Goal: Task Accomplishment & Management: Use online tool/utility

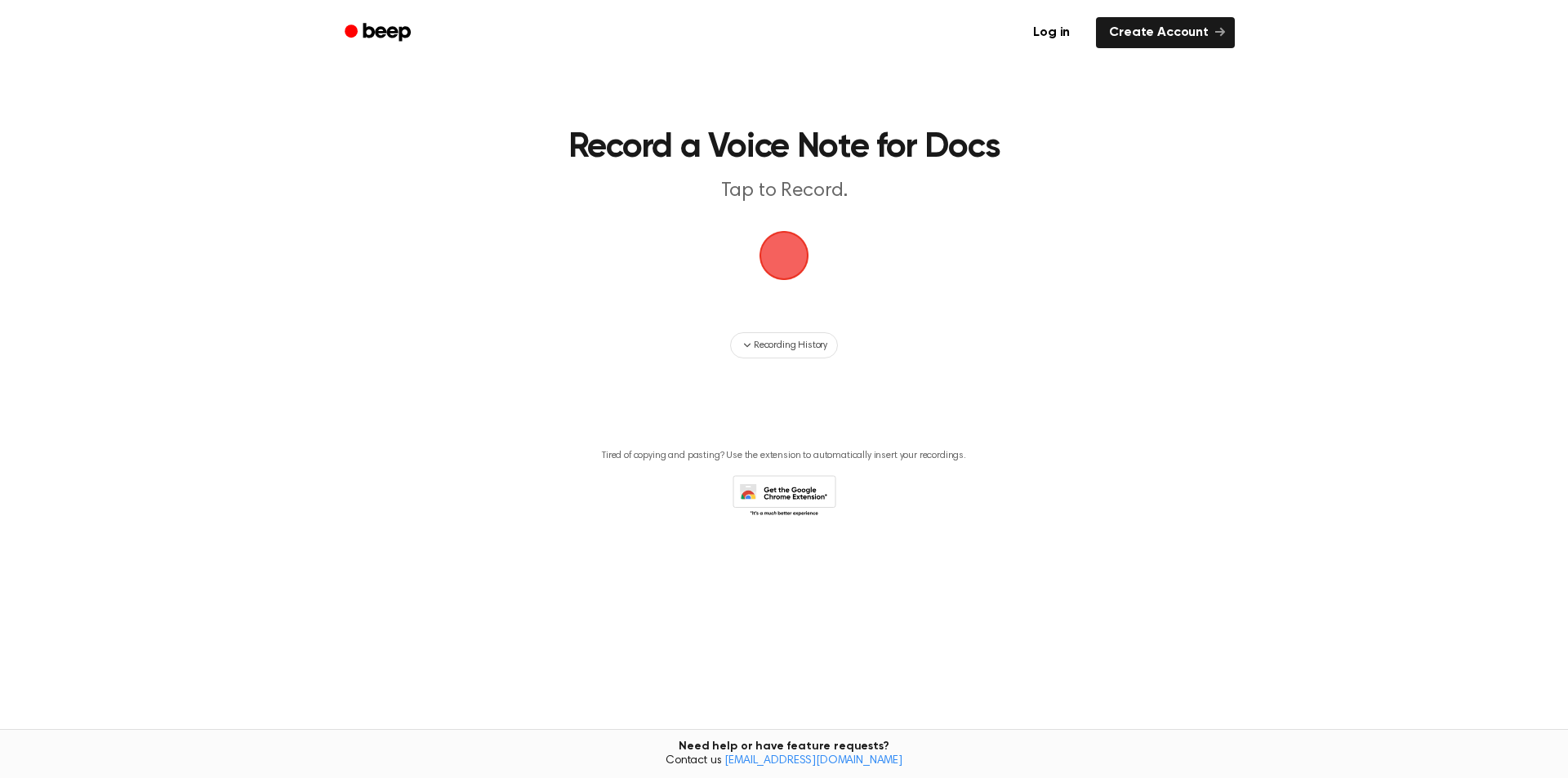
click at [775, 257] on span "button" at bounding box center [784, 255] width 90 height 90
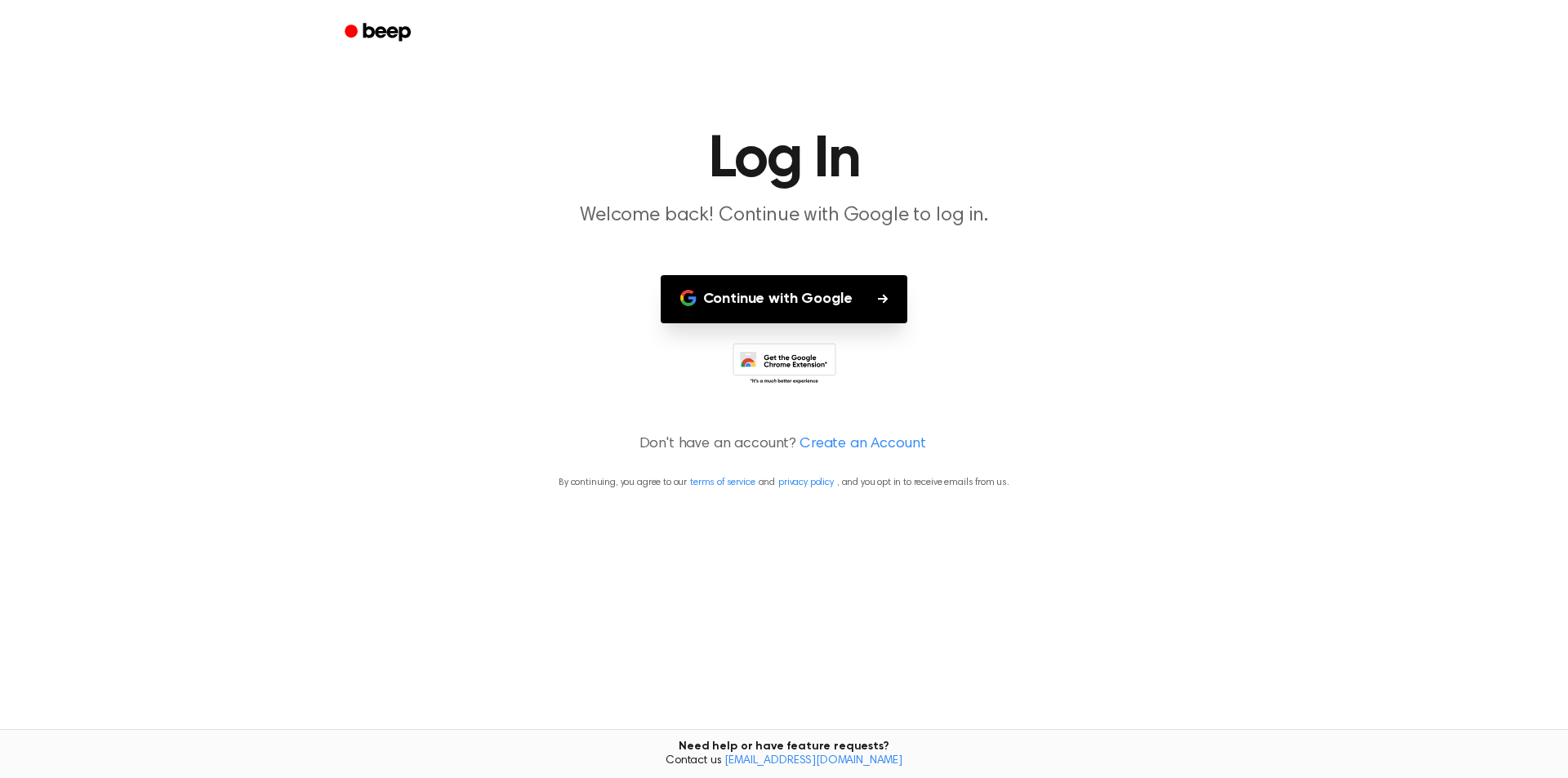
click at [794, 300] on button "Continue with Google" at bounding box center [784, 299] width 247 height 48
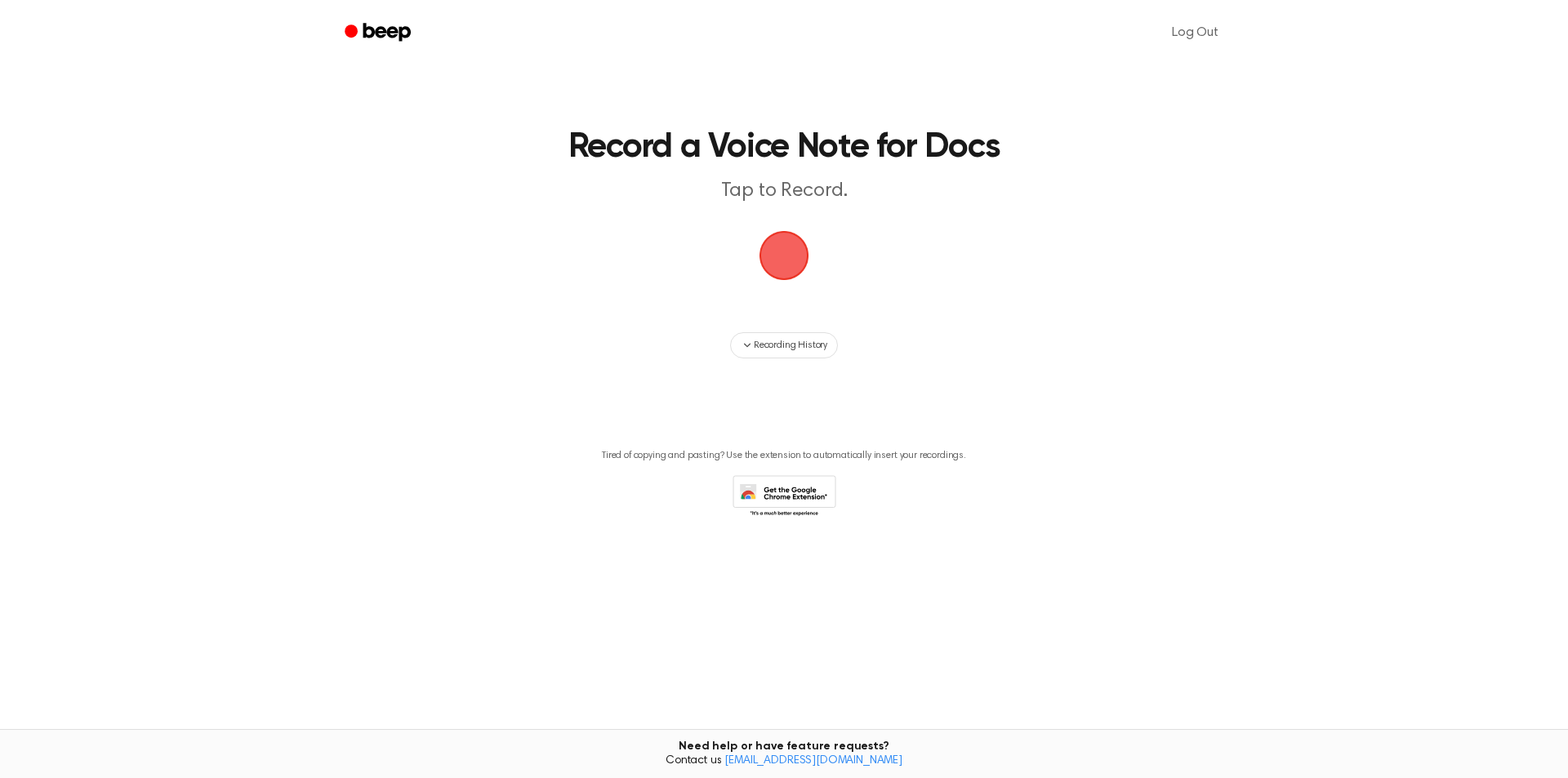
click at [784, 251] on span "button" at bounding box center [784, 256] width 90 height 90
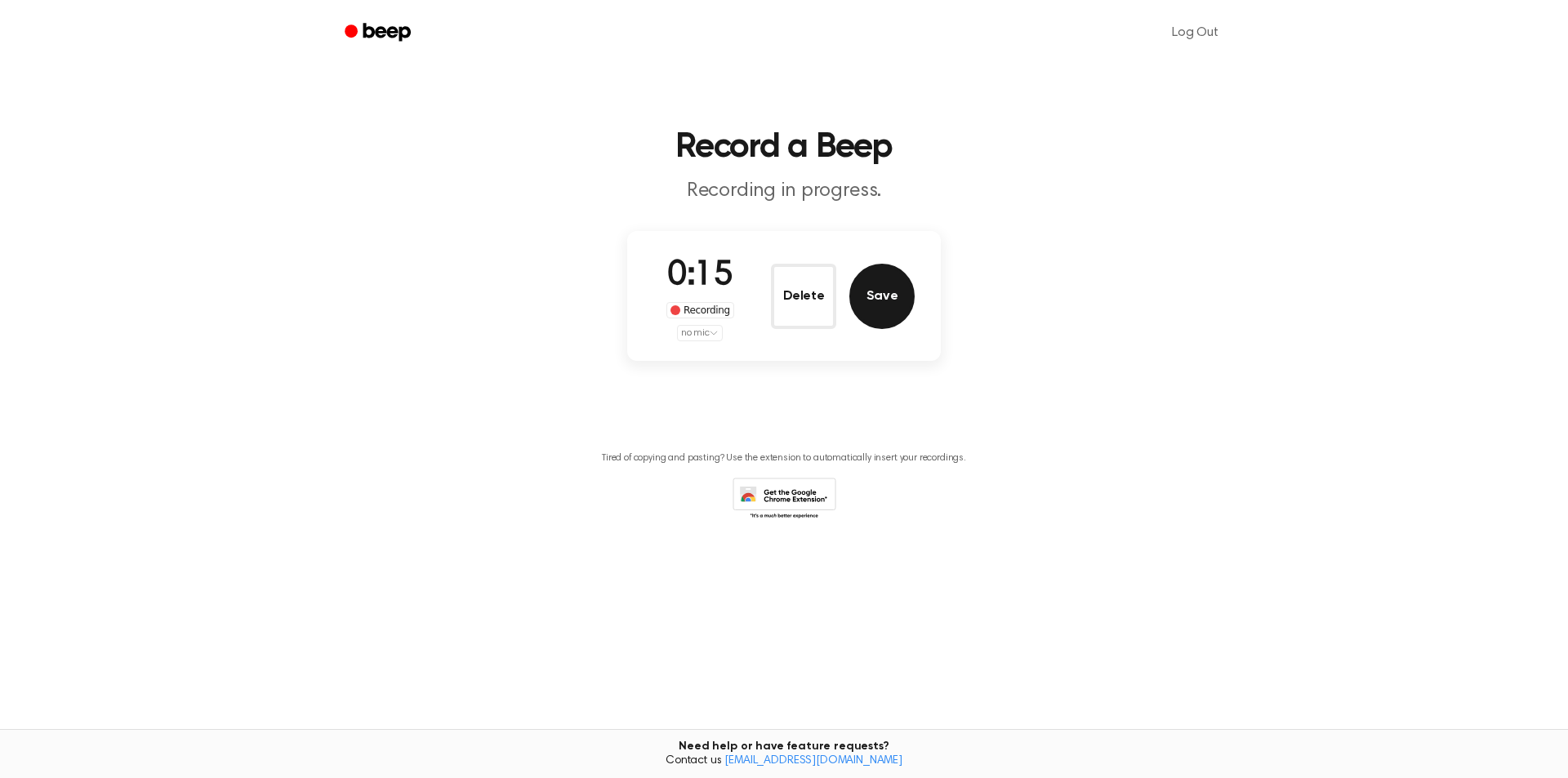
click at [873, 299] on button "Save" at bounding box center [881, 296] width 66 height 66
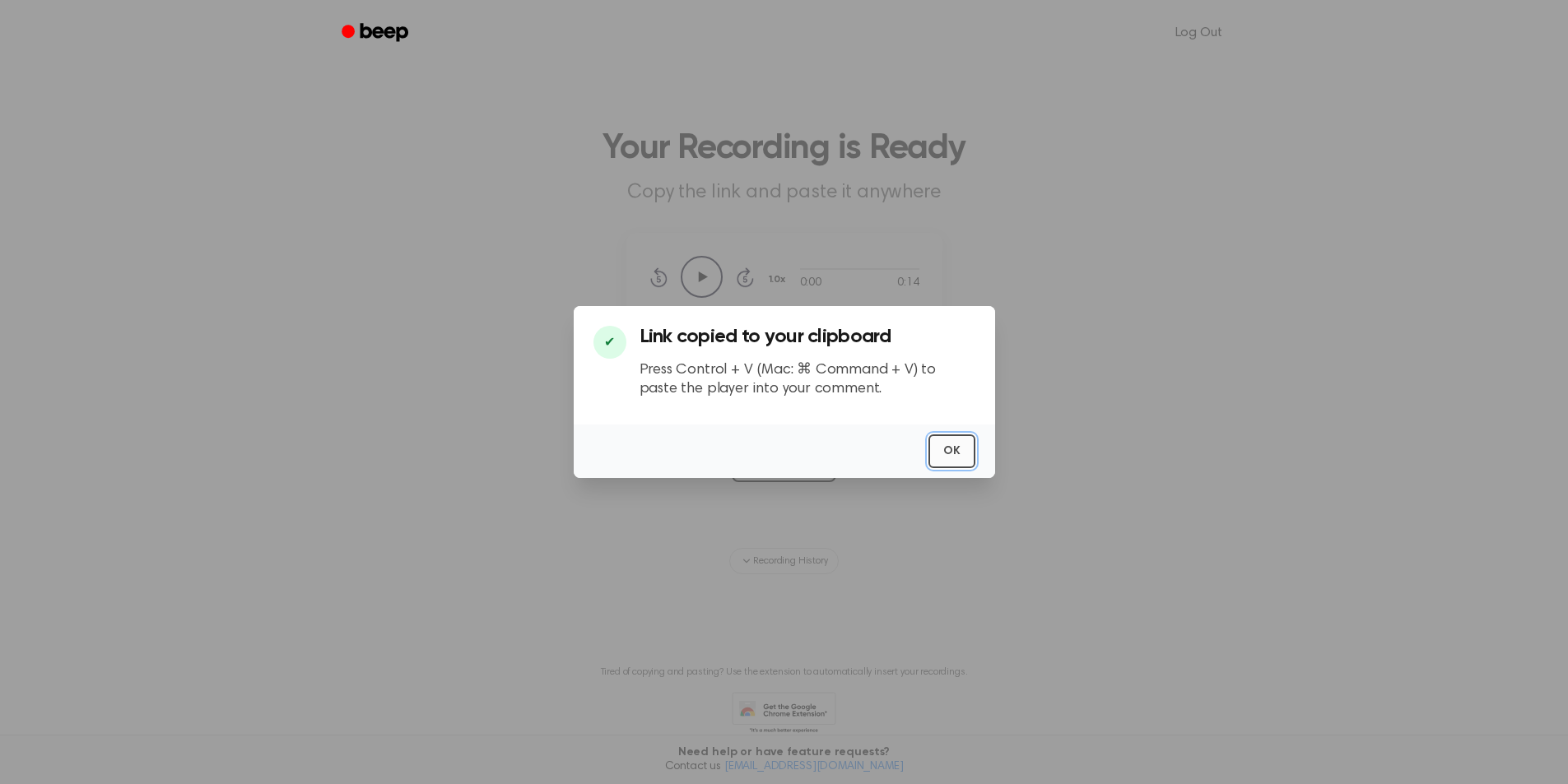
click at [950, 445] on button "OK" at bounding box center [952, 451] width 47 height 33
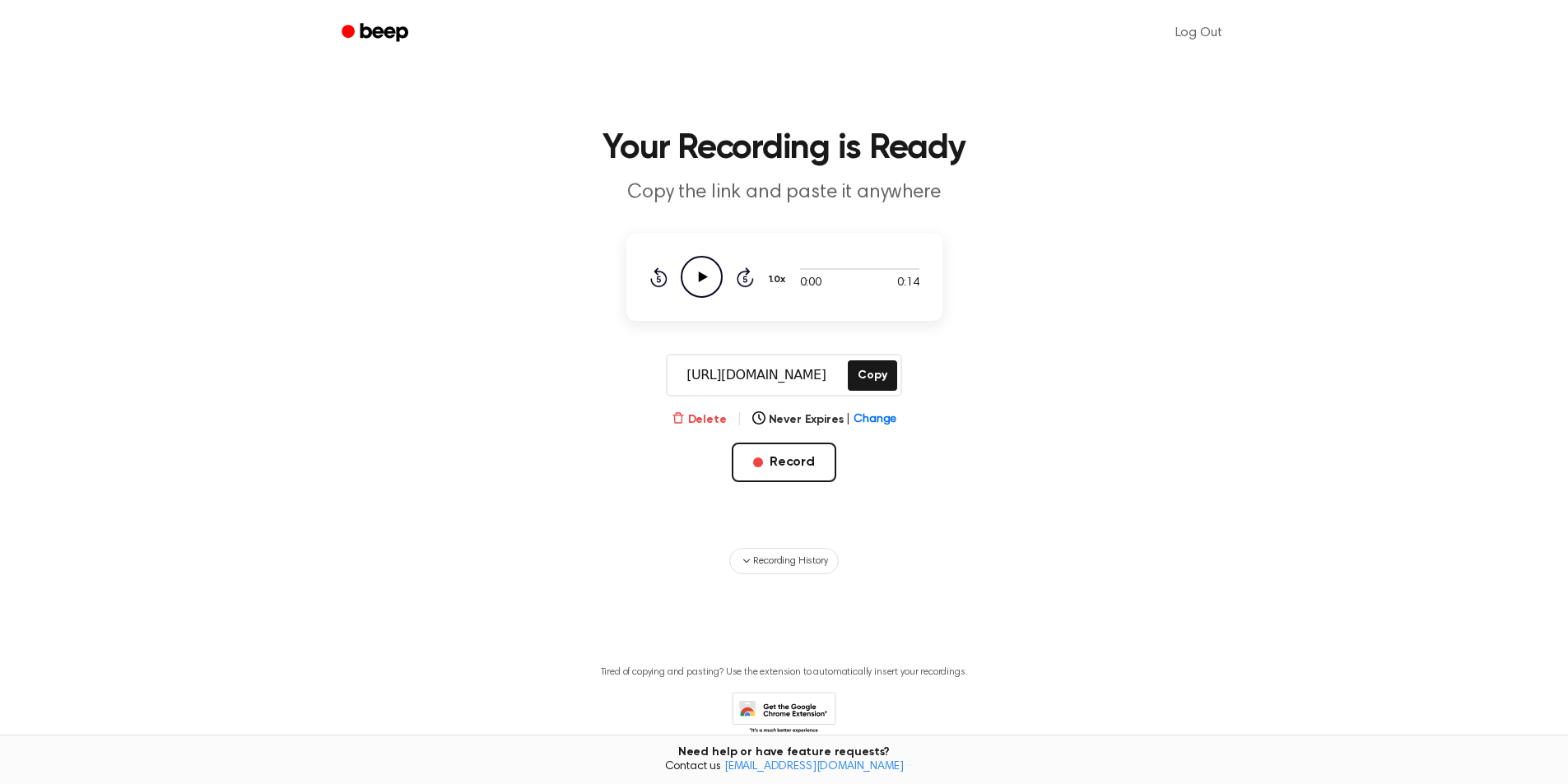
click at [707, 416] on button "Delete" at bounding box center [699, 419] width 55 height 18
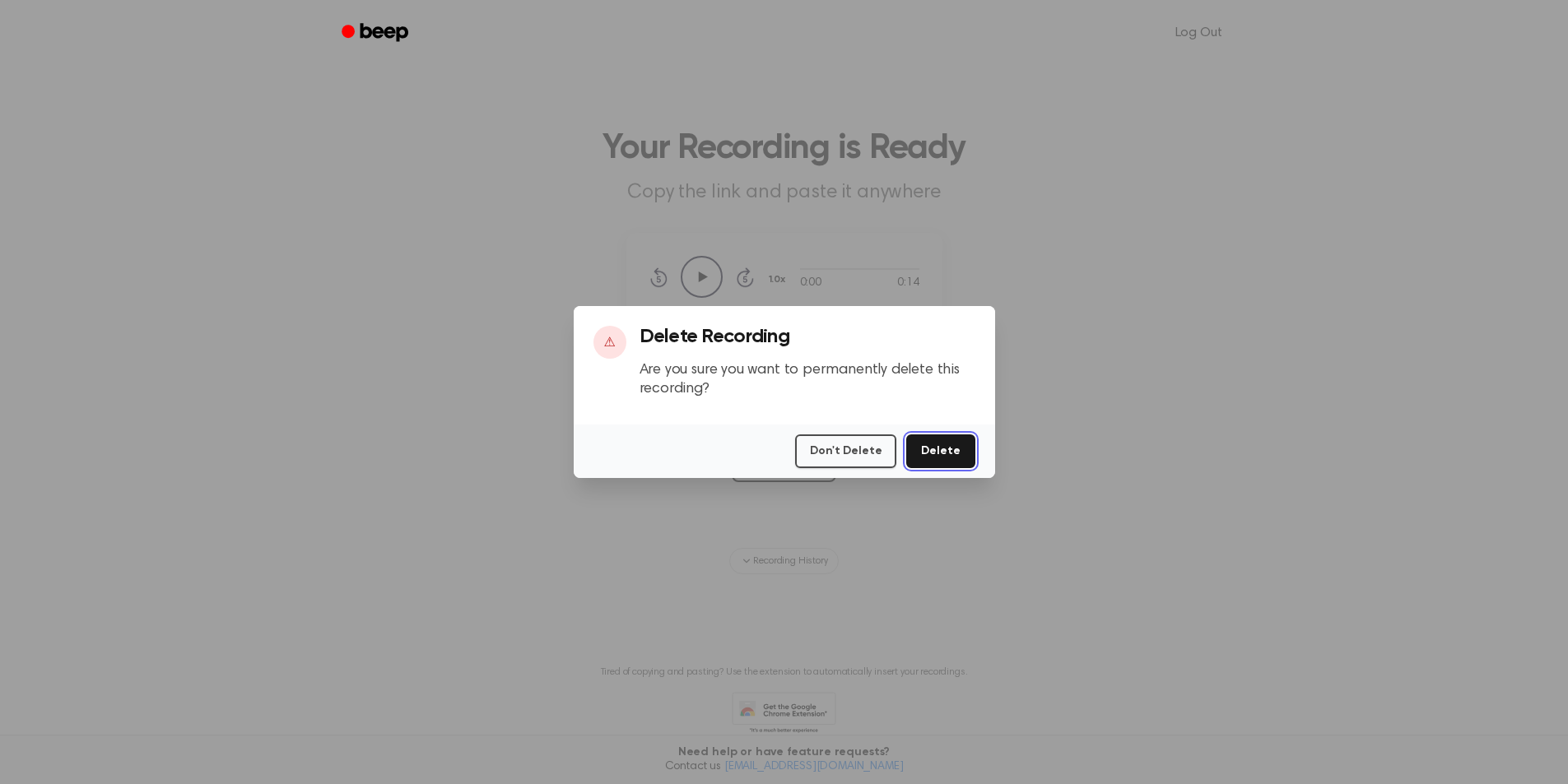
click at [959, 455] on button "Delete" at bounding box center [940, 451] width 68 height 33
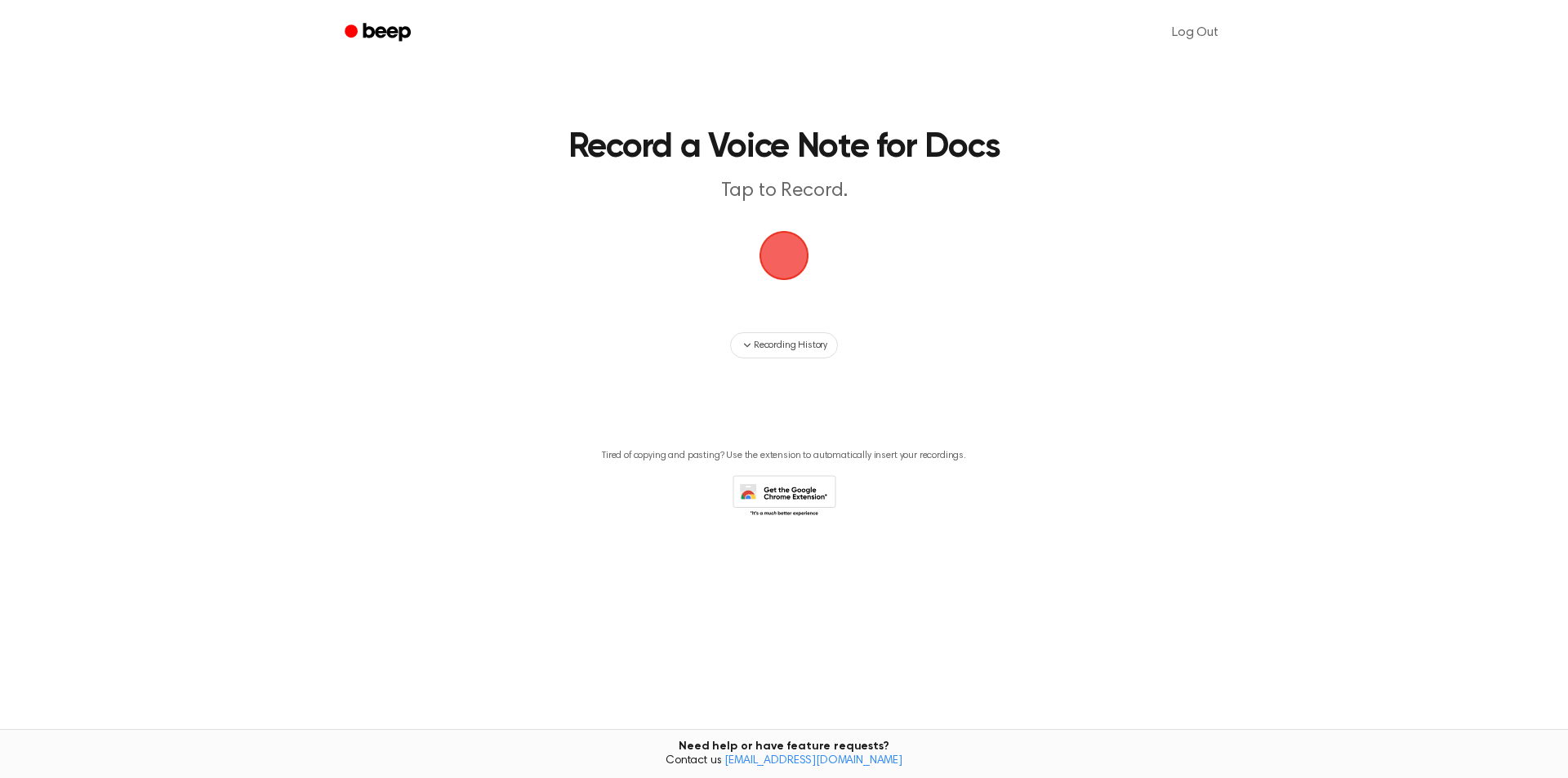
click at [790, 257] on span "button" at bounding box center [784, 255] width 91 height 91
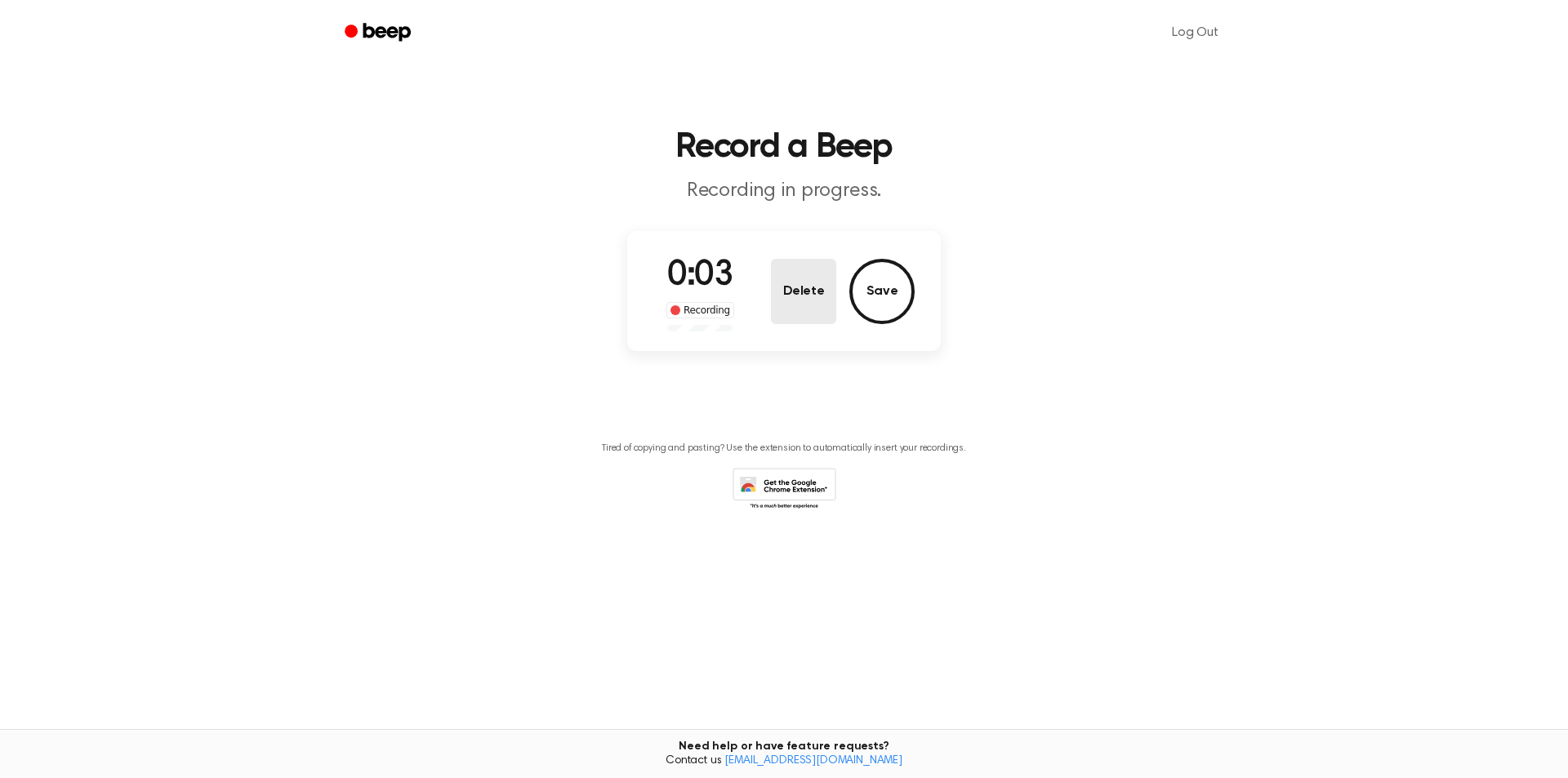
click at [793, 291] on button "Delete" at bounding box center [803, 291] width 66 height 66
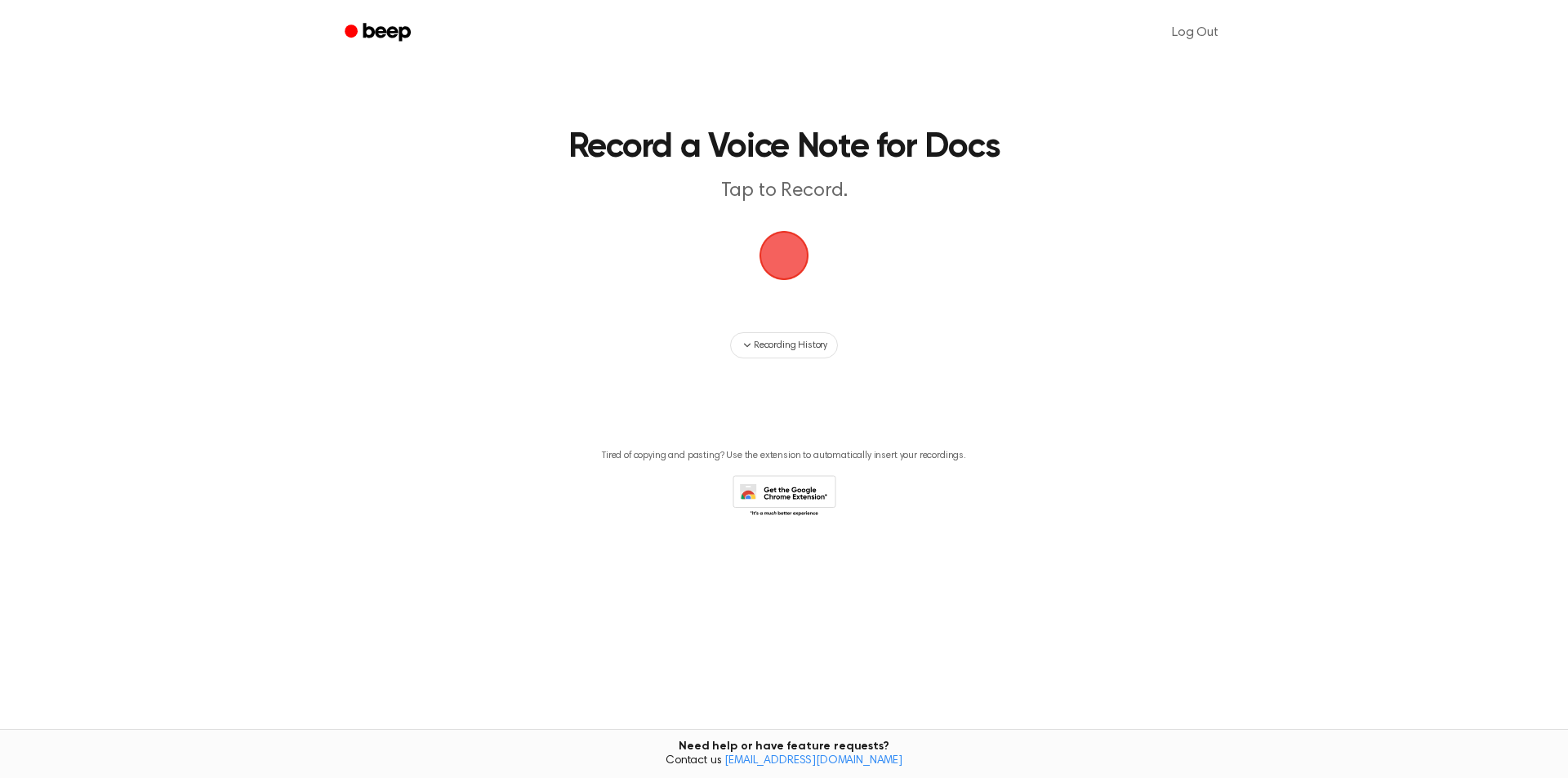
click at [778, 254] on span "button" at bounding box center [784, 256] width 68 height 68
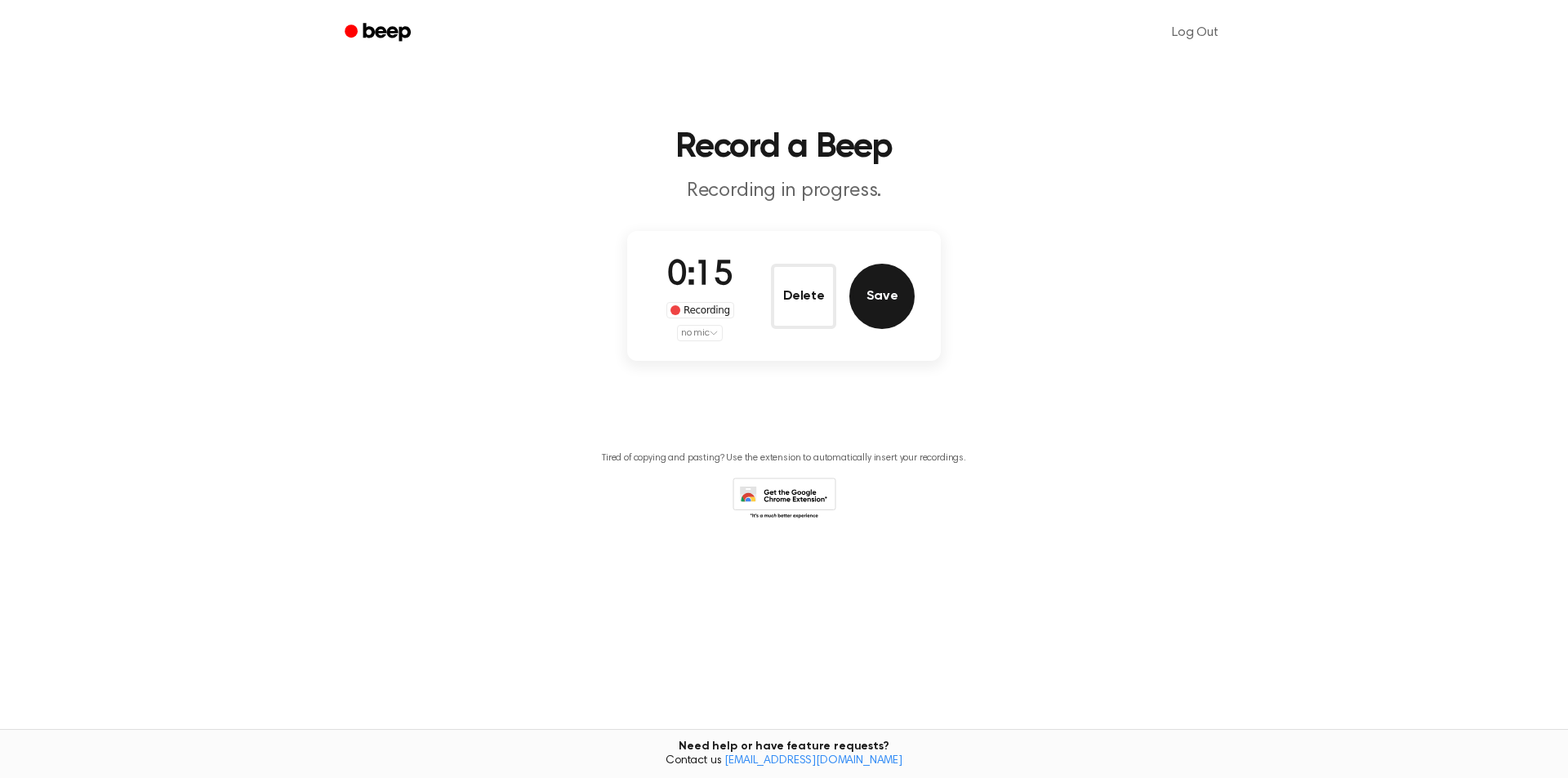
click at [888, 299] on button "Save" at bounding box center [881, 296] width 66 height 66
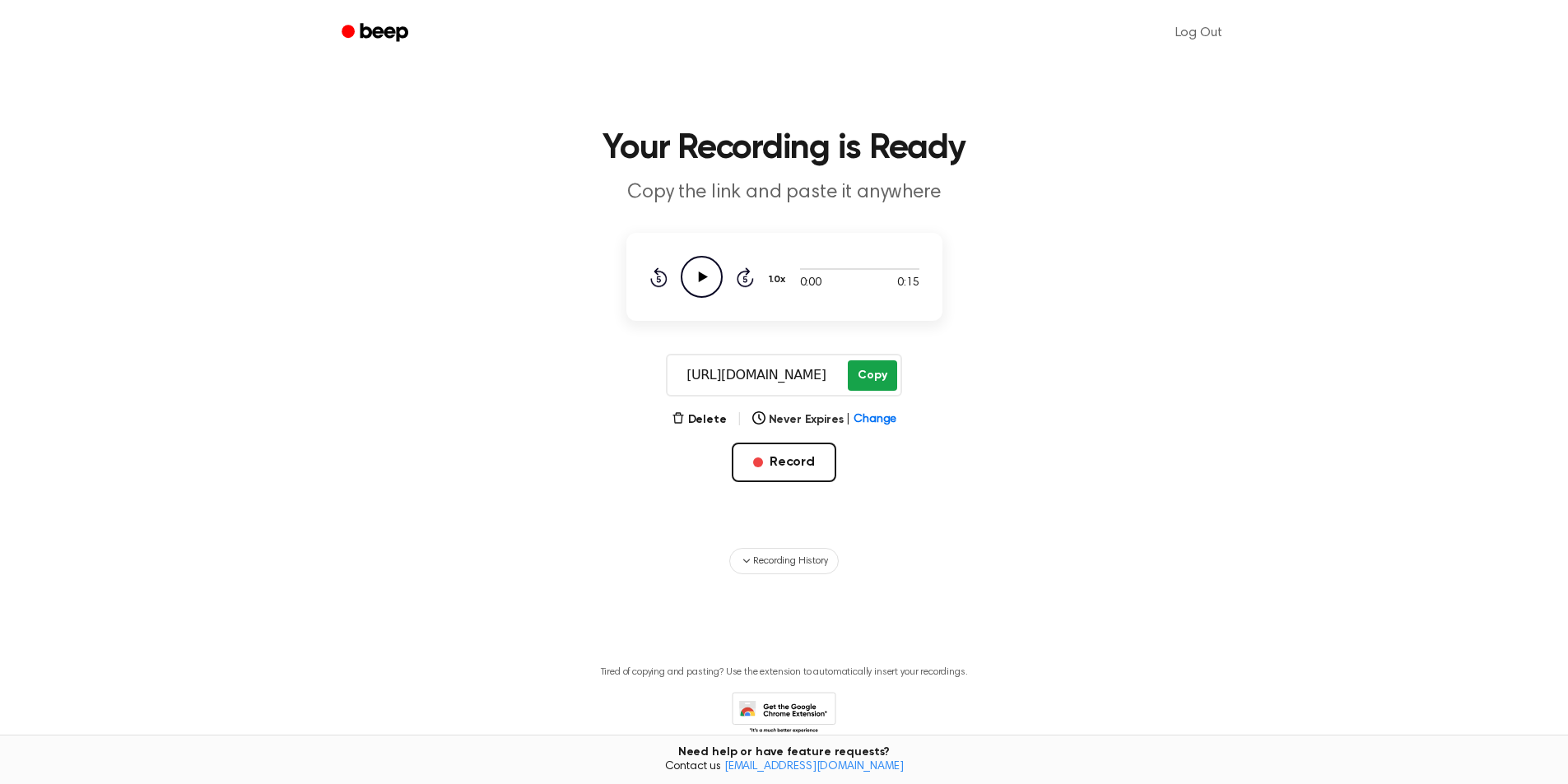
click at [865, 369] on button "Copy" at bounding box center [872, 375] width 48 height 31
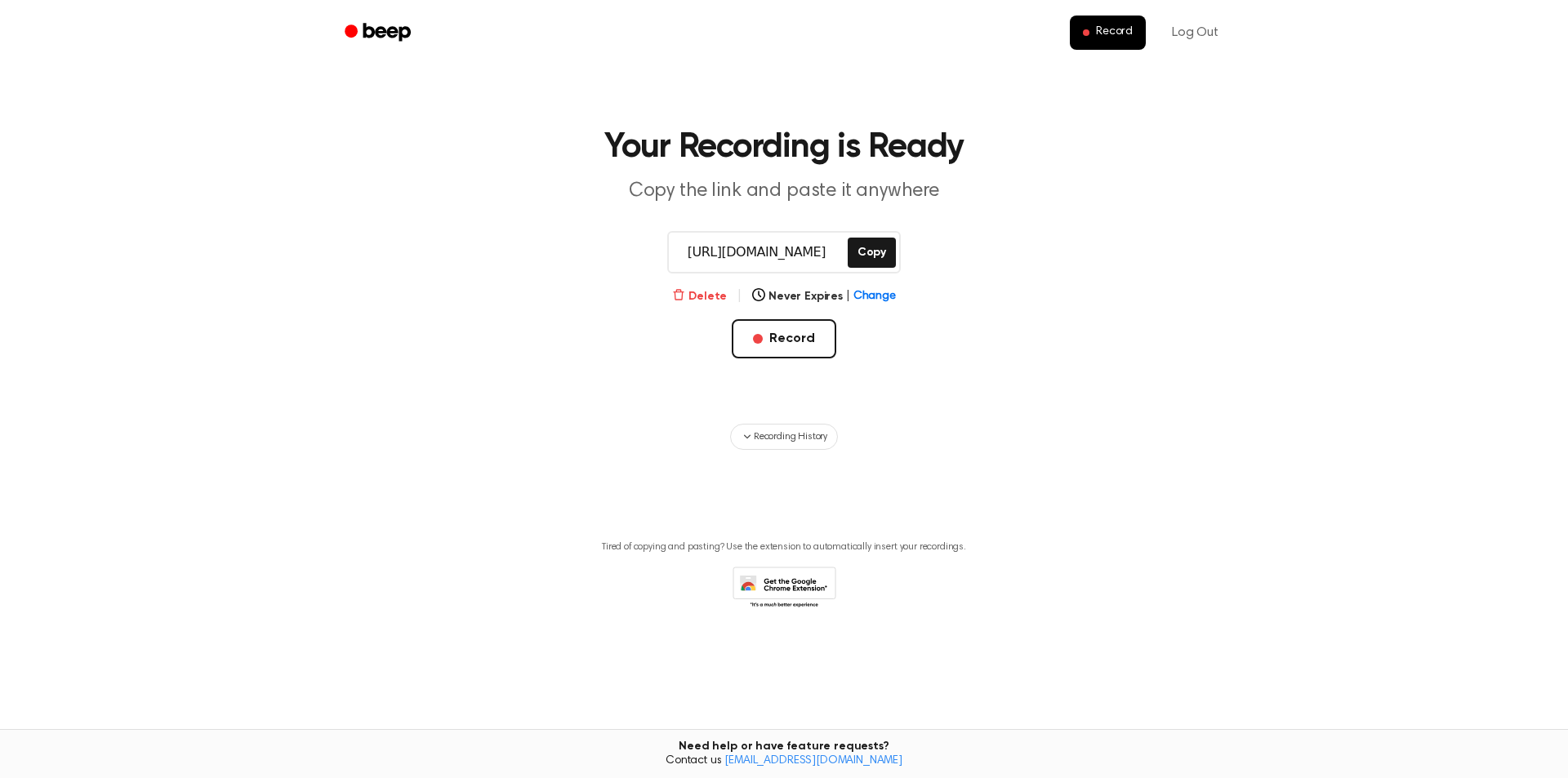
click at [697, 293] on button "Delete" at bounding box center [699, 296] width 54 height 18
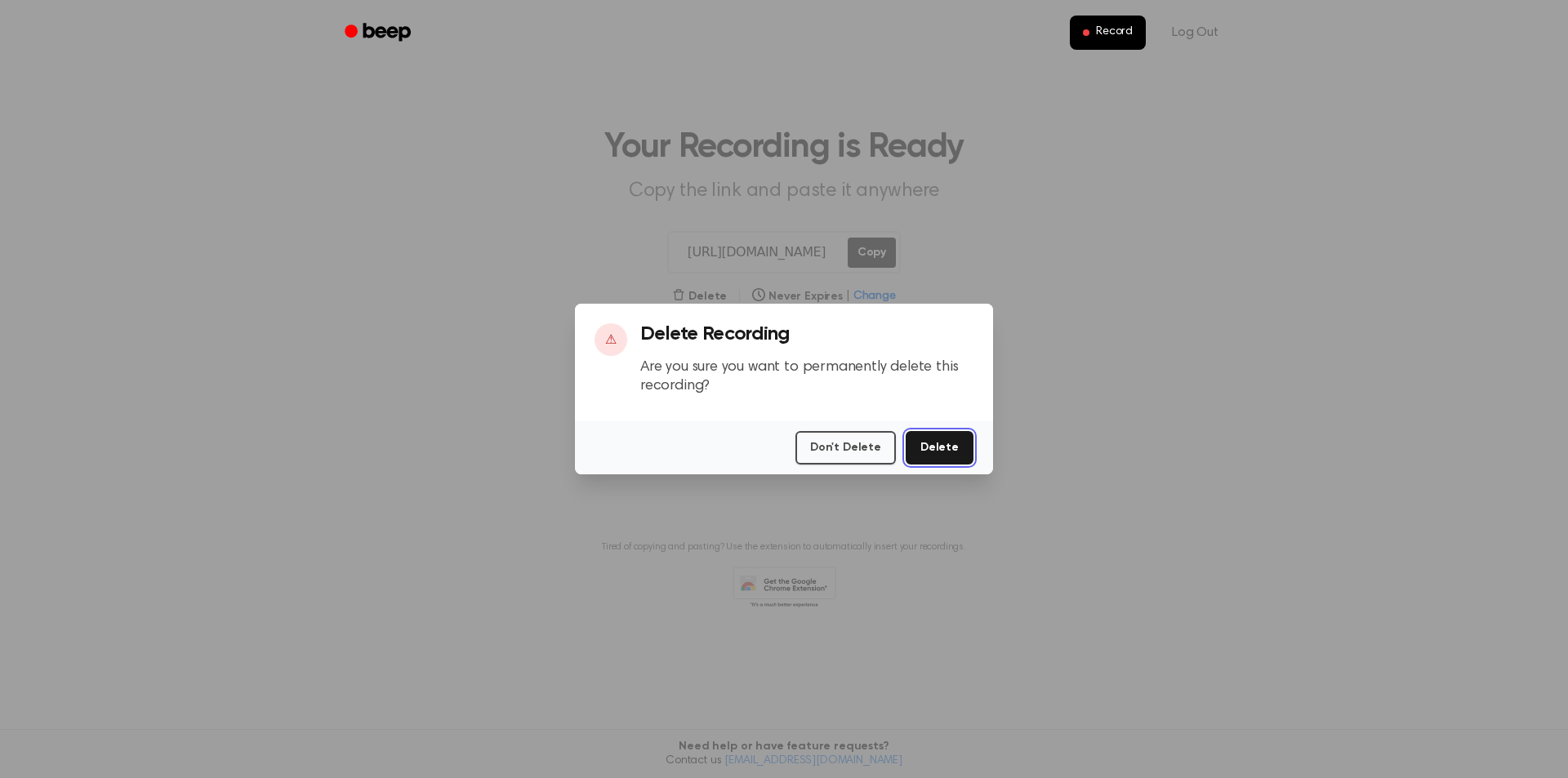
click at [933, 446] on button "Delete" at bounding box center [939, 448] width 67 height 33
click at [958, 457] on button "Delete" at bounding box center [939, 448] width 67 height 33
click at [822, 449] on button "Don't Delete" at bounding box center [845, 448] width 101 height 33
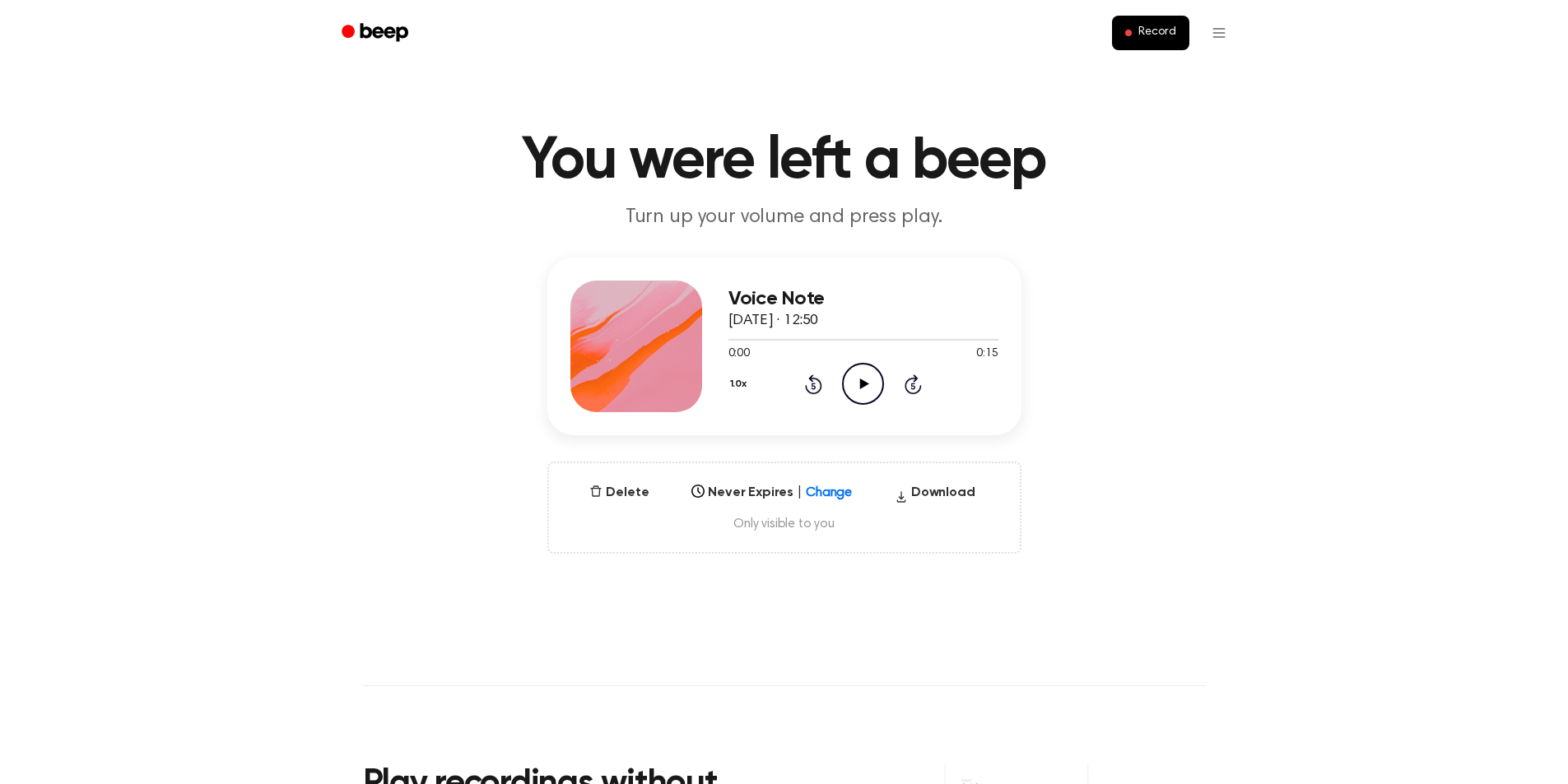
click at [871, 380] on icon "Play Audio" at bounding box center [863, 383] width 42 height 42
click at [631, 489] on button "Delete" at bounding box center [619, 492] width 73 height 20
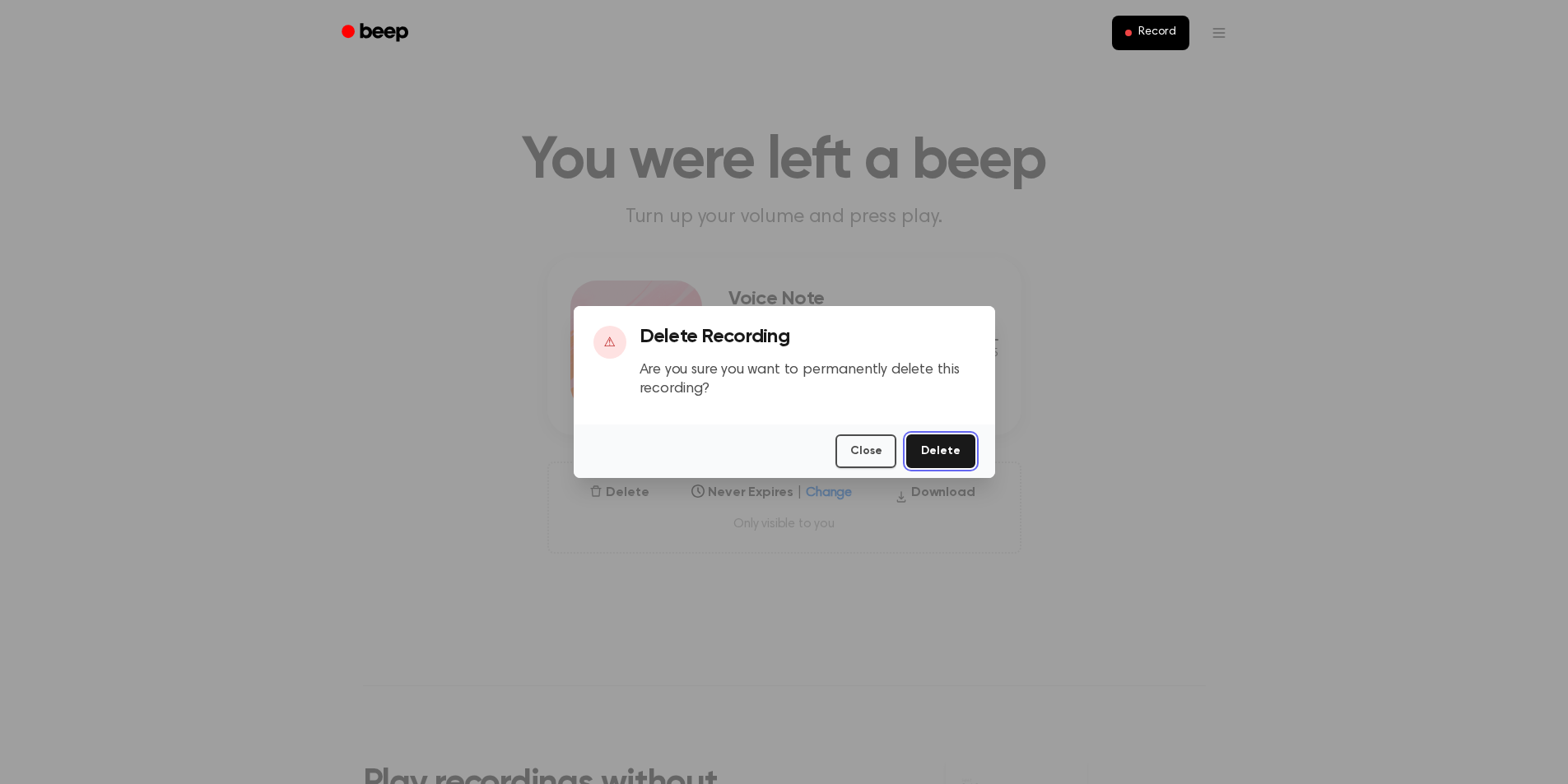
click at [938, 452] on button "Delete" at bounding box center [940, 451] width 68 height 33
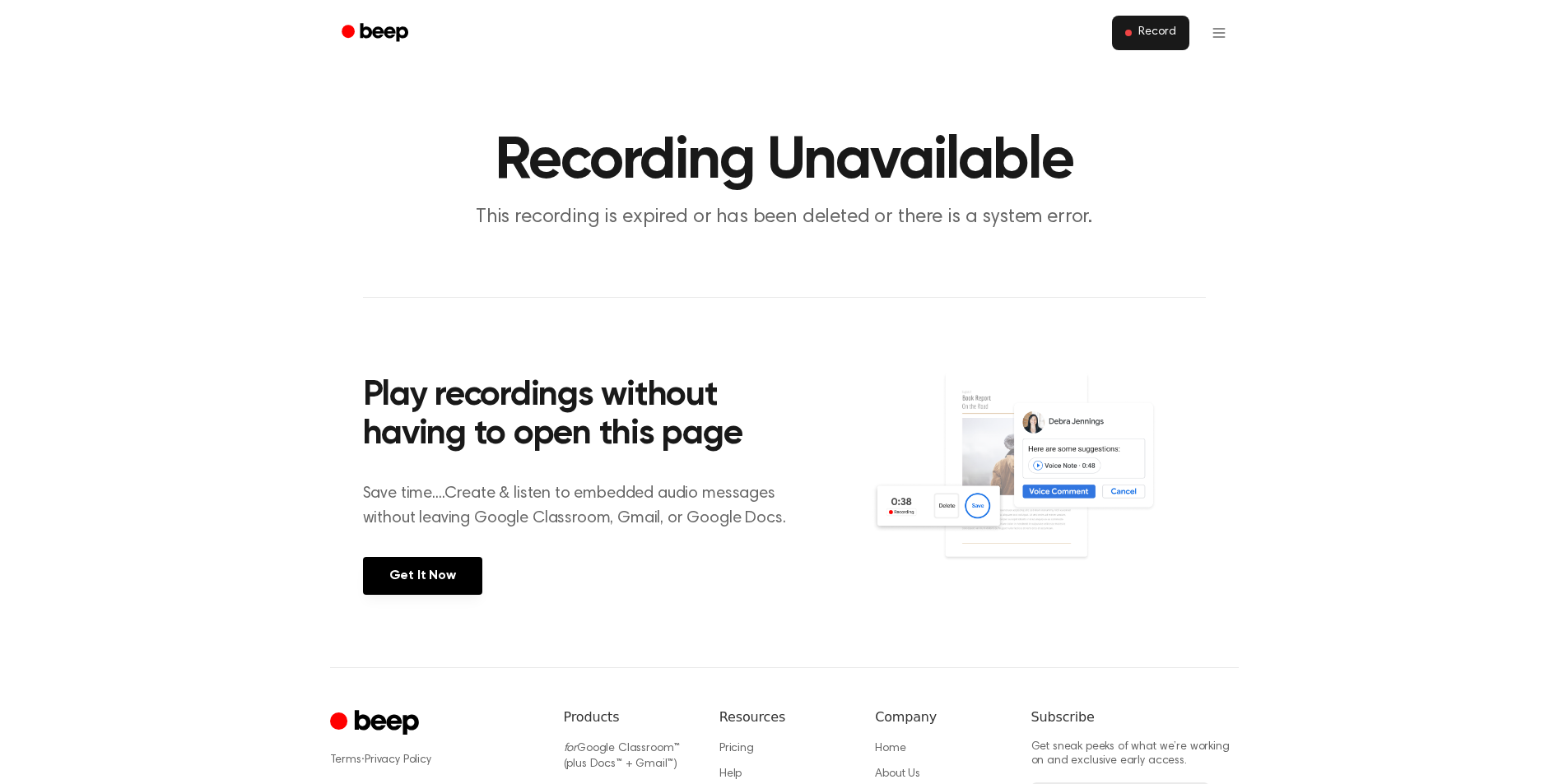
click at [1157, 40] on button "Record" at bounding box center [1150, 33] width 76 height 34
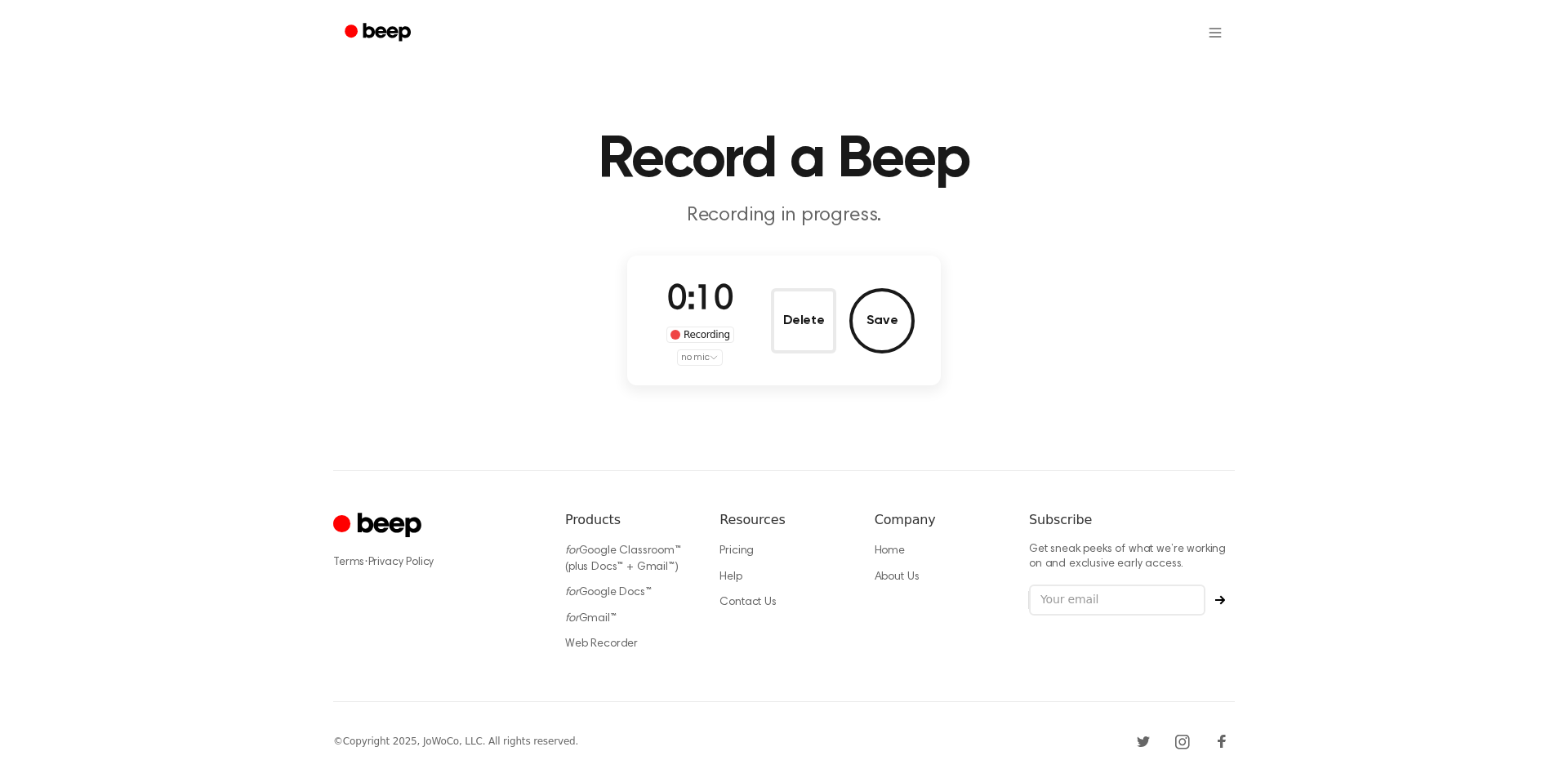
click at [903, 323] on button "Save" at bounding box center [881, 320] width 66 height 66
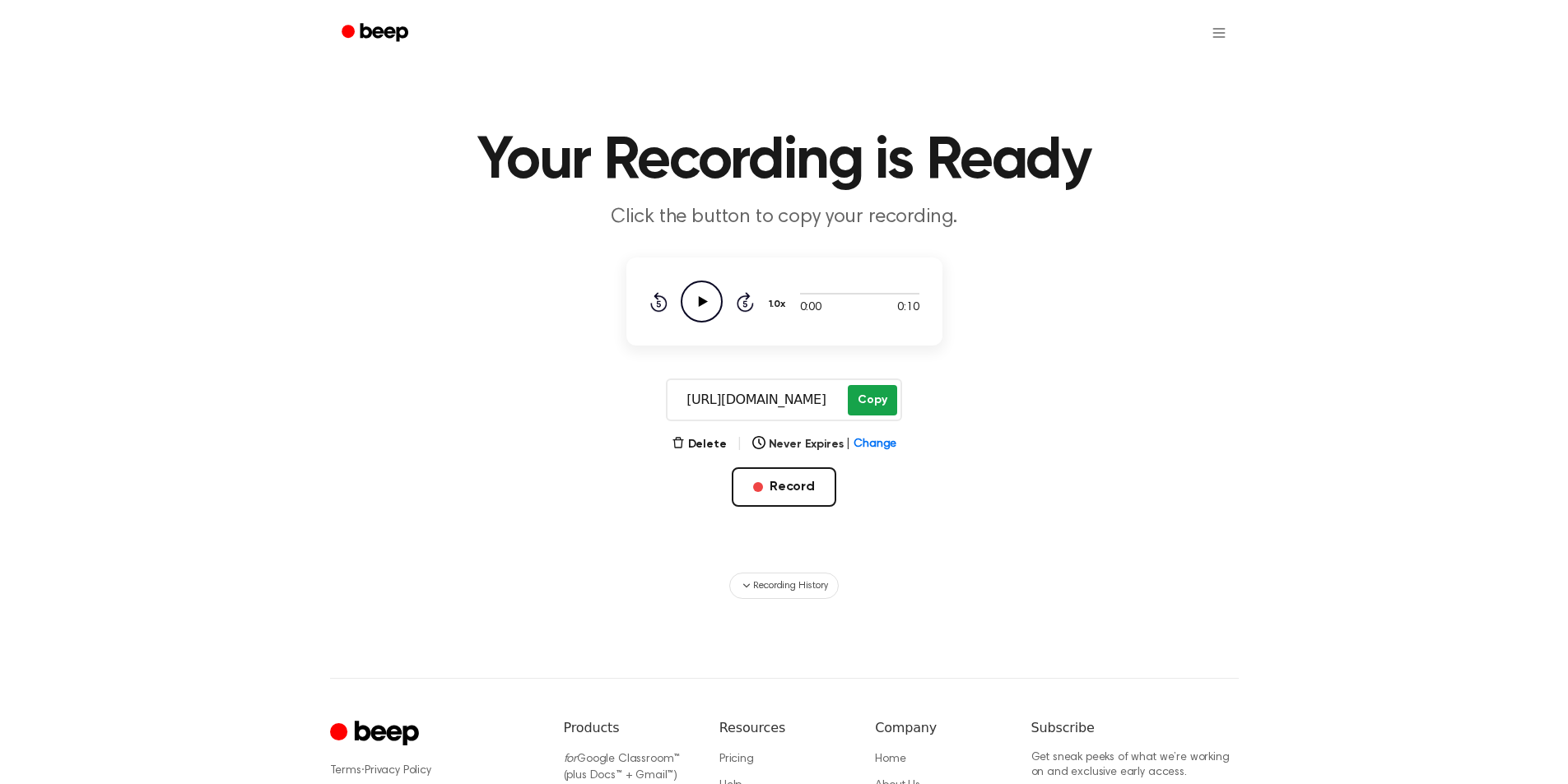
click at [890, 395] on button "Copy" at bounding box center [872, 400] width 48 height 31
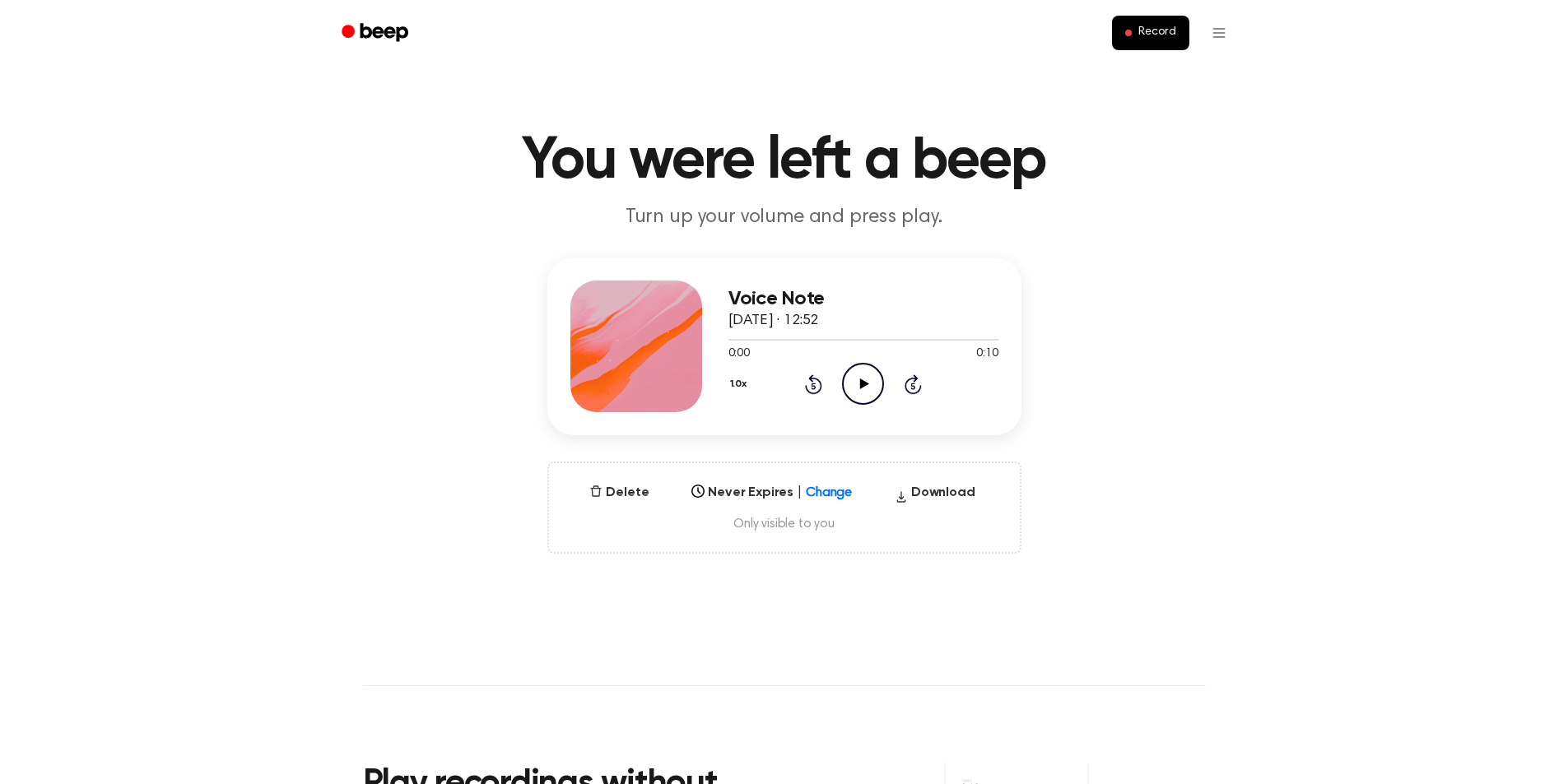
click at [858, 383] on icon "Play Audio" at bounding box center [863, 383] width 42 height 42
click at [636, 493] on button "Delete" at bounding box center [619, 492] width 73 height 20
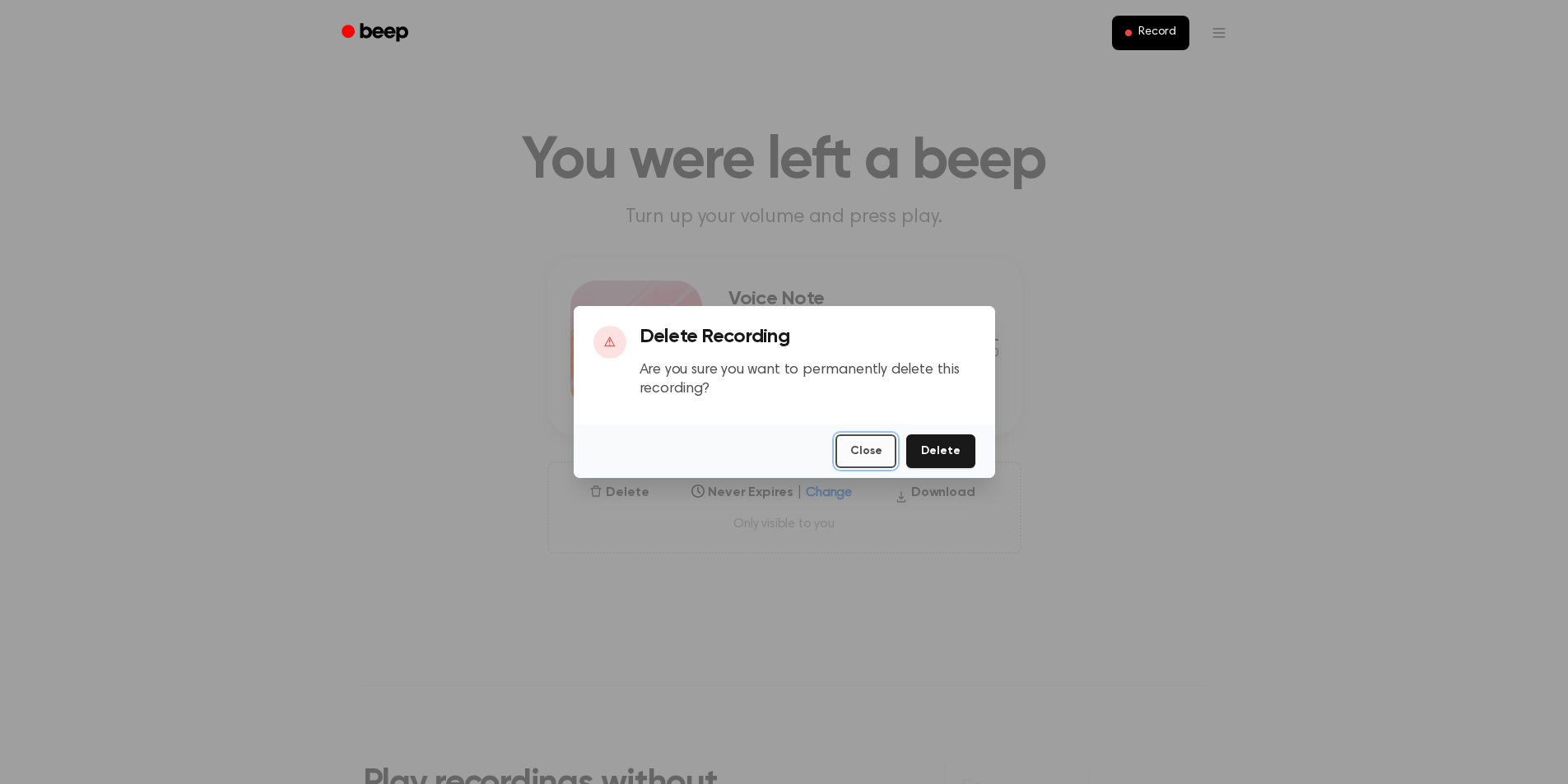
click at [889, 456] on button "Close" at bounding box center [865, 451] width 60 height 33
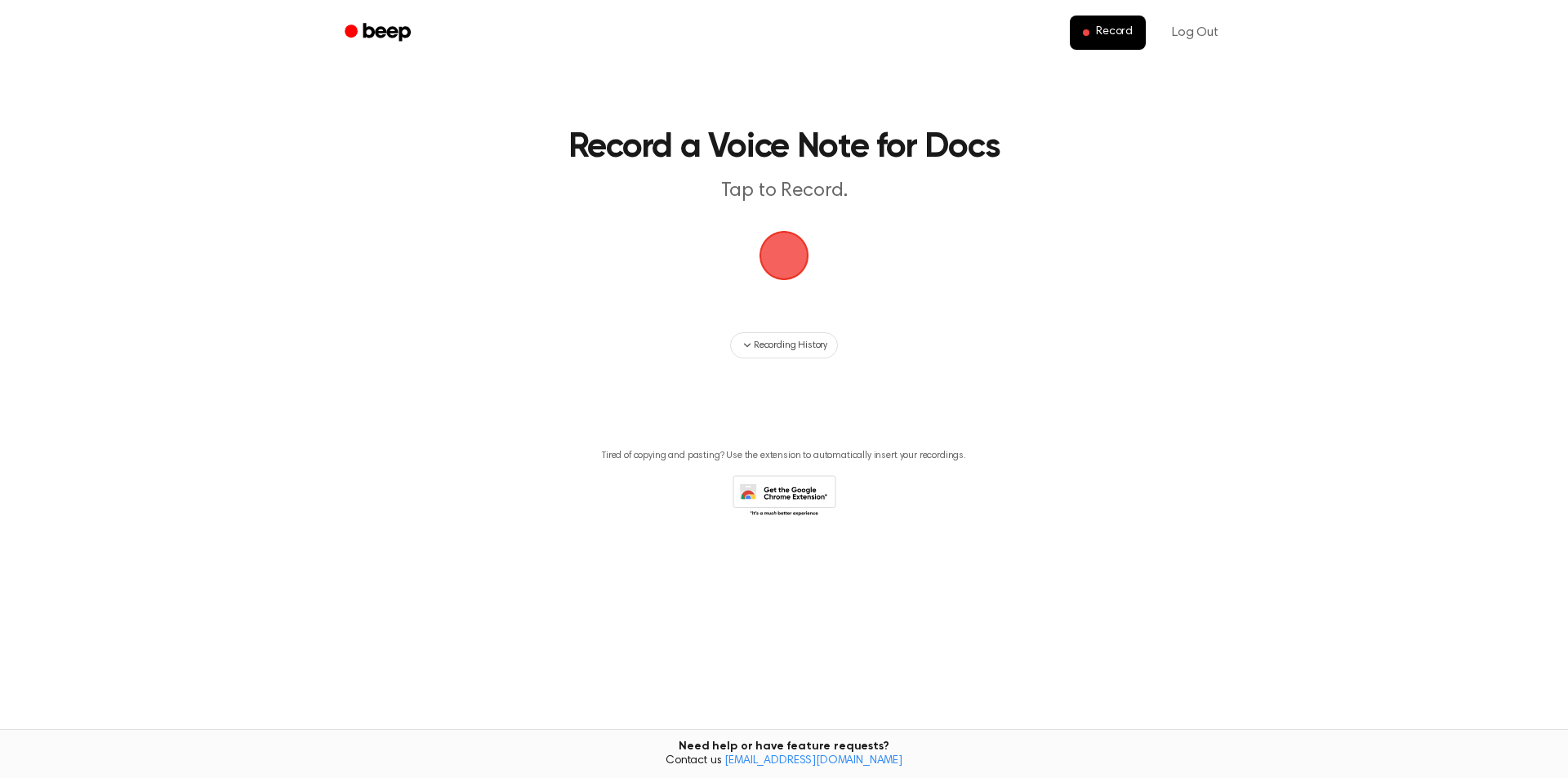
click at [787, 258] on span "button" at bounding box center [784, 255] width 60 height 60
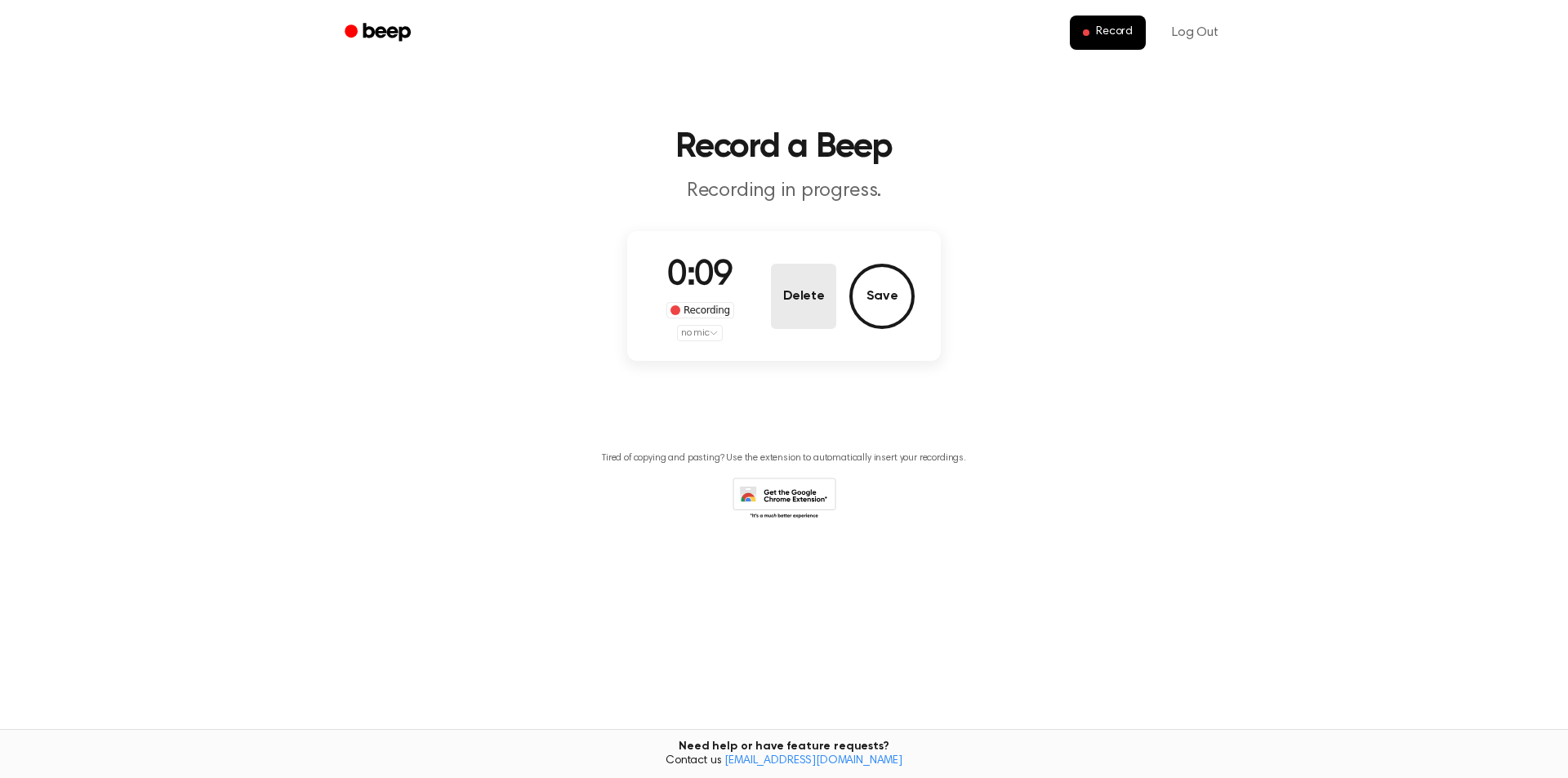
click at [800, 302] on button "Delete" at bounding box center [803, 296] width 66 height 66
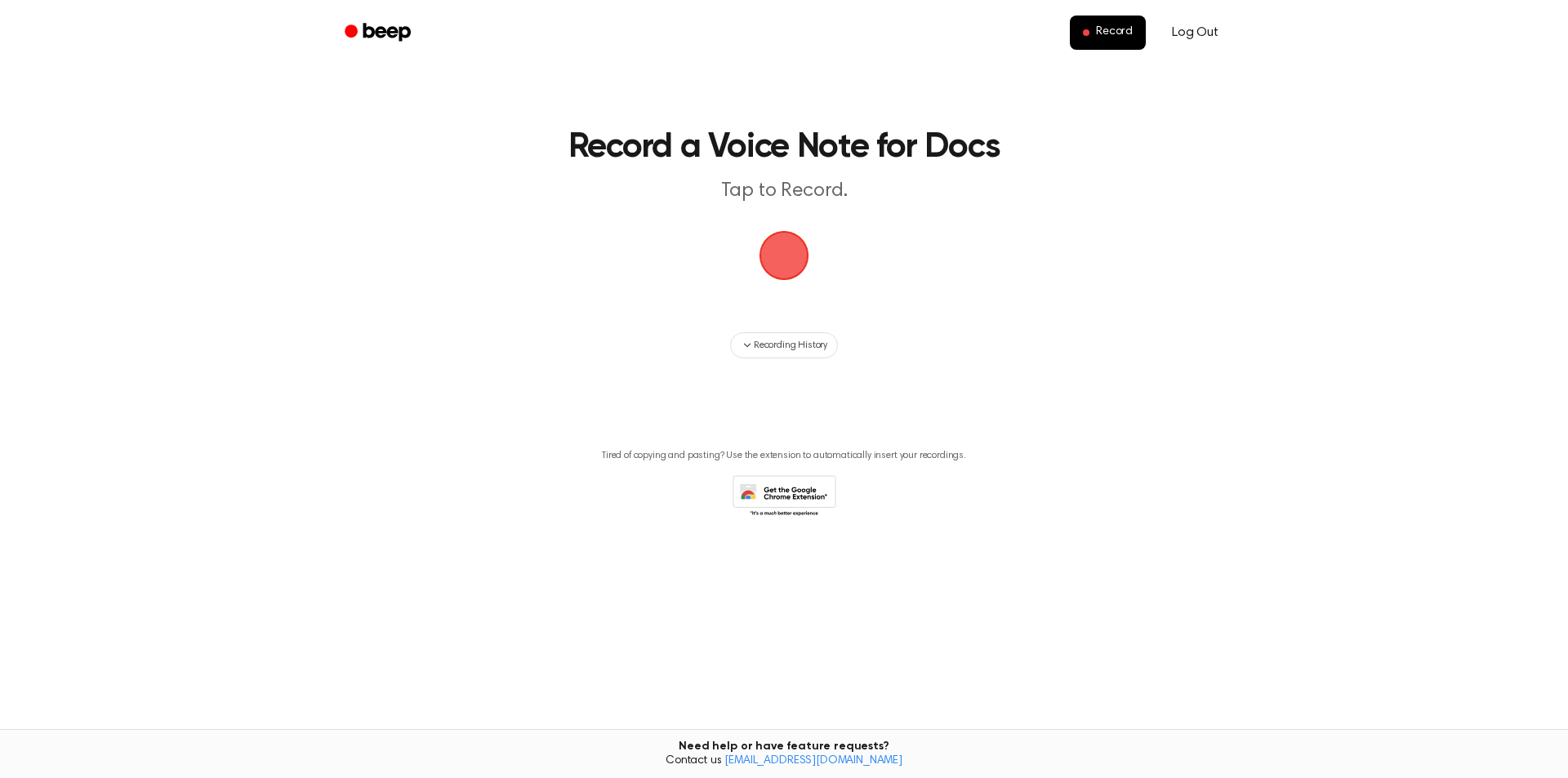
click at [1198, 30] on link "Log Out" at bounding box center [1195, 32] width 79 height 39
click at [1051, 33] on link "Log in" at bounding box center [1050, 32] width 69 height 38
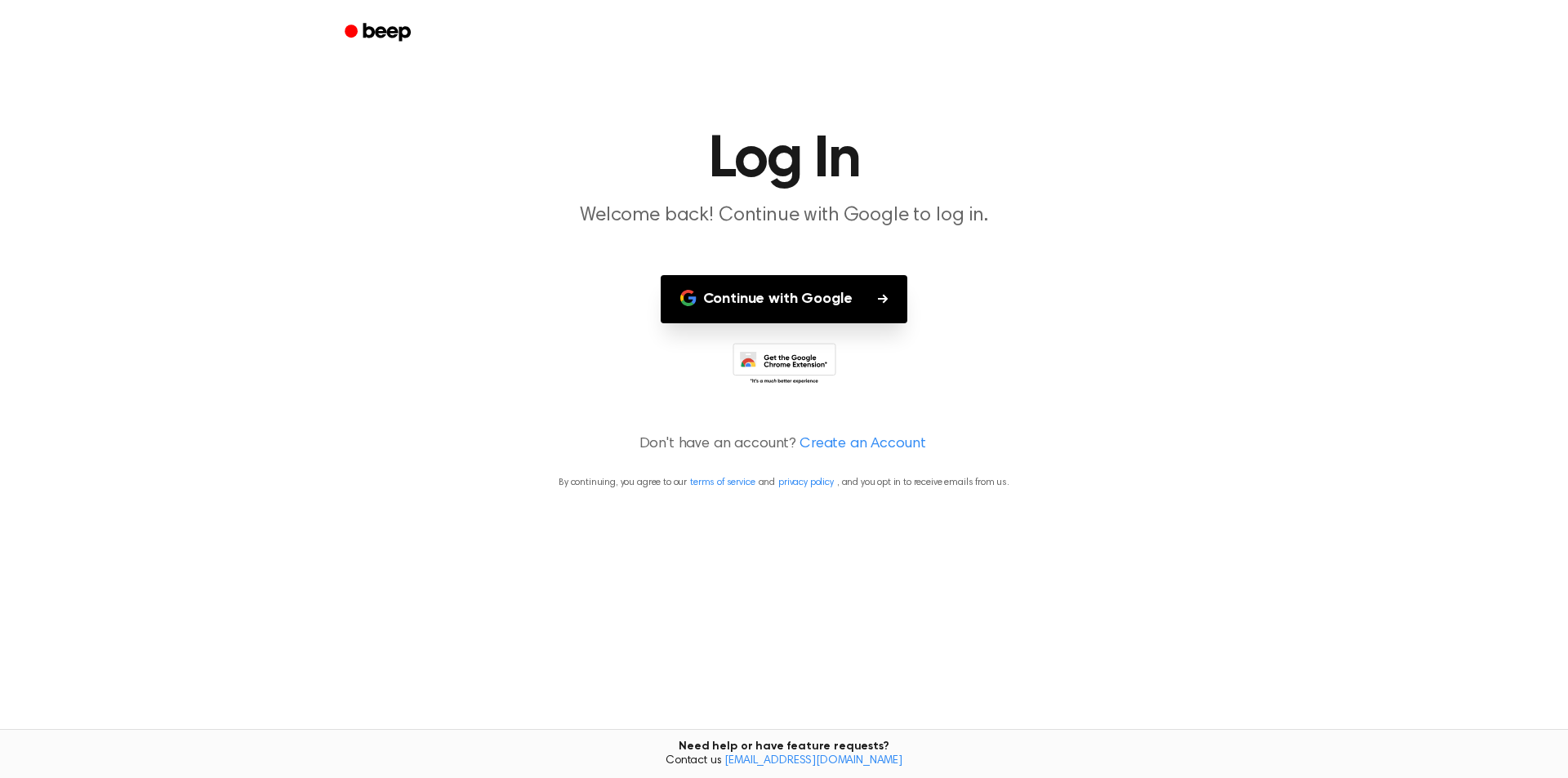
click at [766, 296] on button "Continue with Google" at bounding box center [784, 299] width 247 height 48
